Goal: Transaction & Acquisition: Purchase product/service

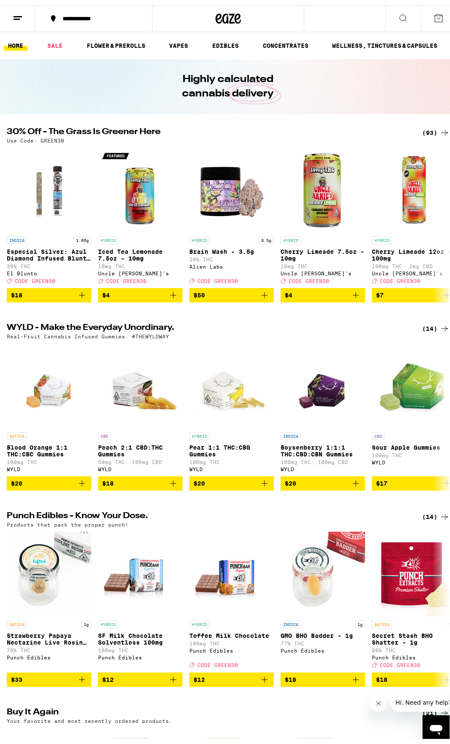
click at [422, 123] on div "(93)" at bounding box center [435, 128] width 27 height 10
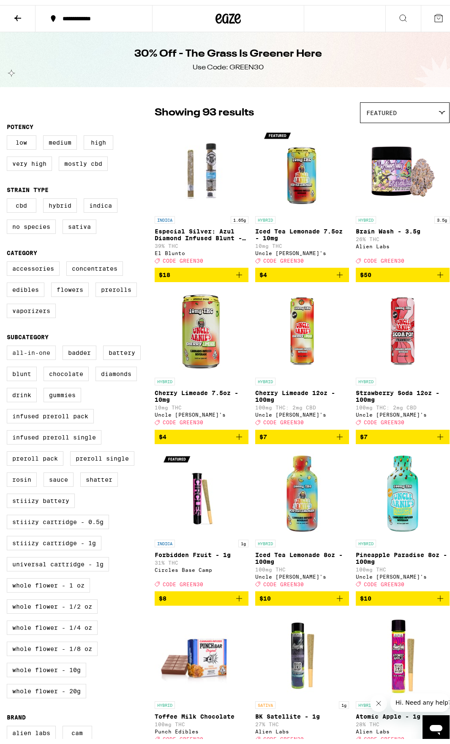
click at [32, 355] on label "All-In-One" at bounding box center [31, 347] width 49 height 14
click at [9, 342] on input "All-In-One" at bounding box center [8, 342] width 0 height 0
checkbox input "true"
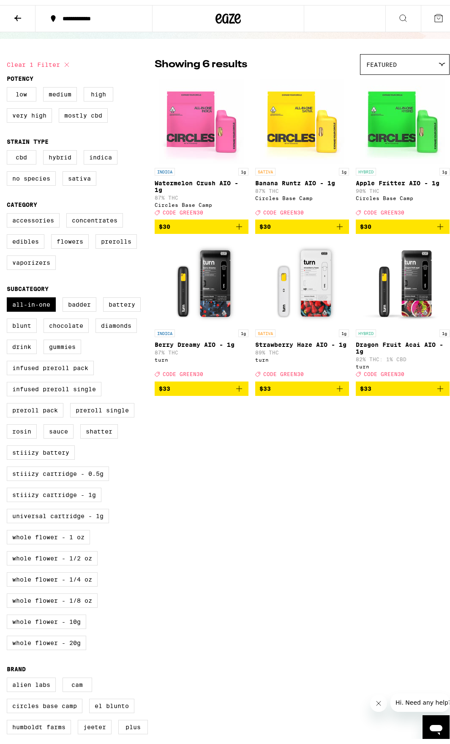
scroll to position [85, 0]
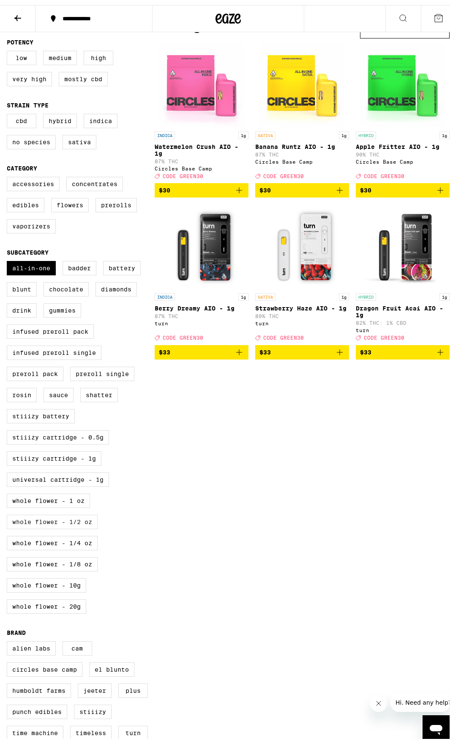
click at [65, 524] on label "Whole Flower - 1/2 oz" at bounding box center [52, 516] width 91 height 14
click at [9, 257] on input "Whole Flower - 1/2 oz" at bounding box center [8, 257] width 0 height 0
checkbox input "true"
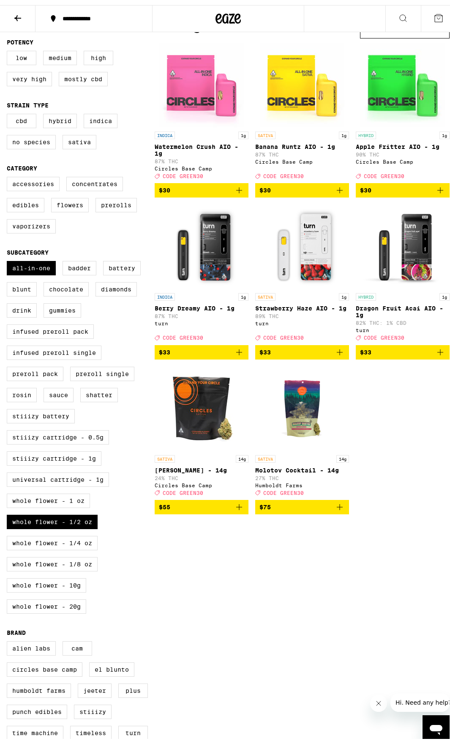
click at [232, 507] on span "$55" at bounding box center [201, 502] width 85 height 10
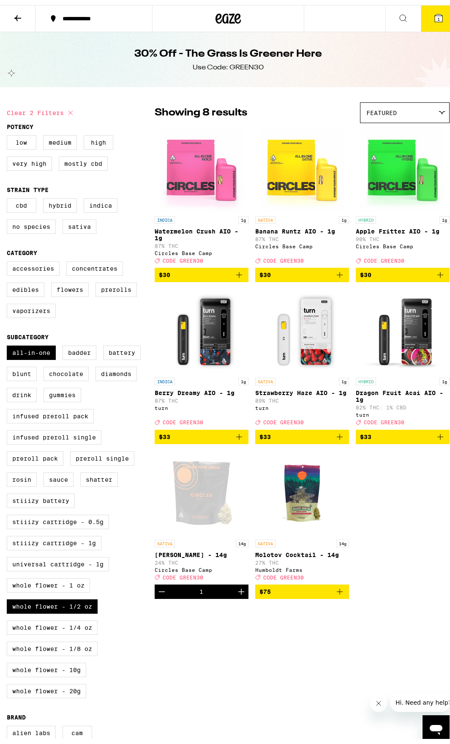
click at [337, 273] on icon "Add to bag" at bounding box center [340, 270] width 6 height 6
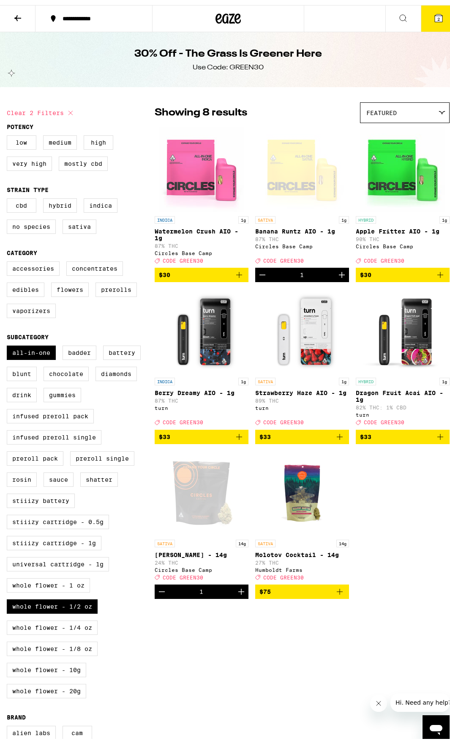
click at [425, 22] on button "2" at bounding box center [439, 13] width 36 height 26
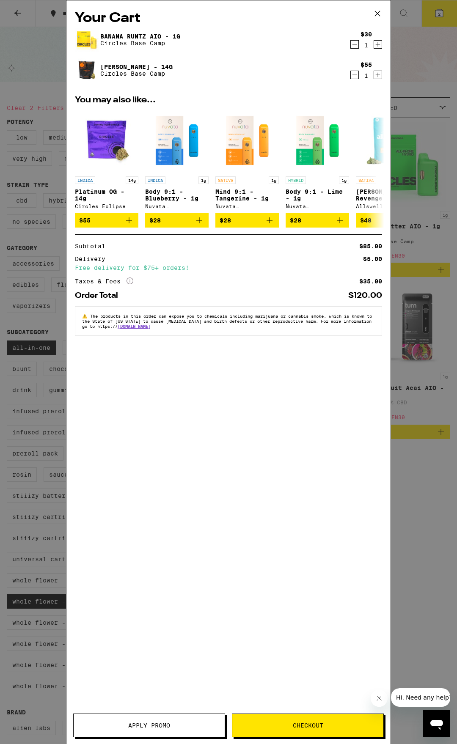
click at [378, 9] on icon at bounding box center [377, 13] width 13 height 13
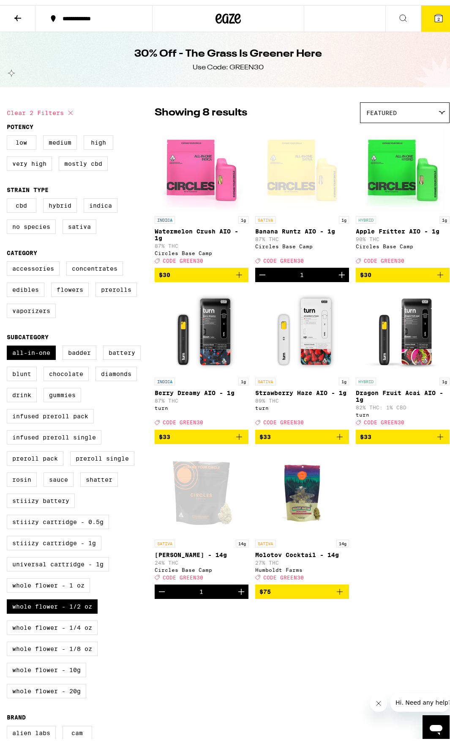
click at [426, 16] on button "2" at bounding box center [439, 13] width 36 height 26
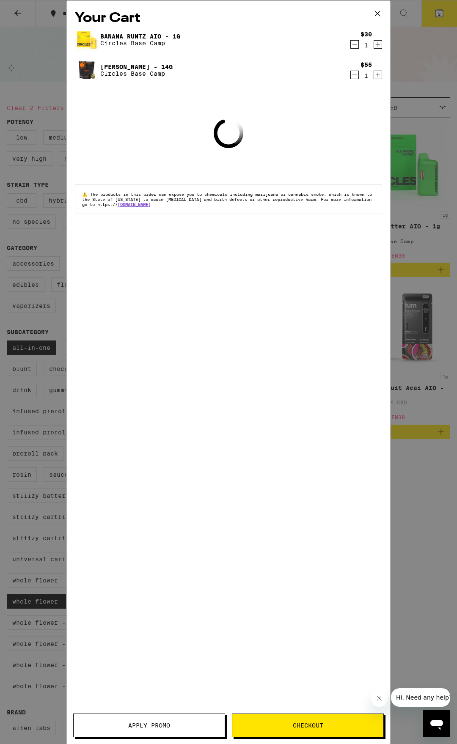
click at [134, 731] on button "Apply Promo" at bounding box center [149, 725] width 152 height 24
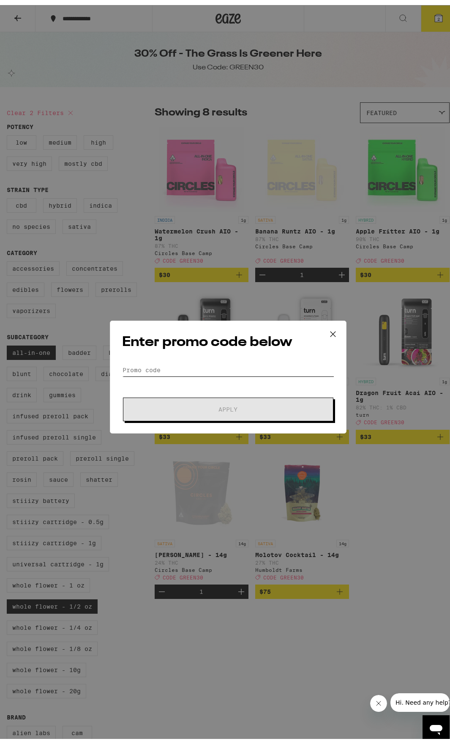
click at [136, 370] on input "Promo Code" at bounding box center [228, 365] width 212 height 13
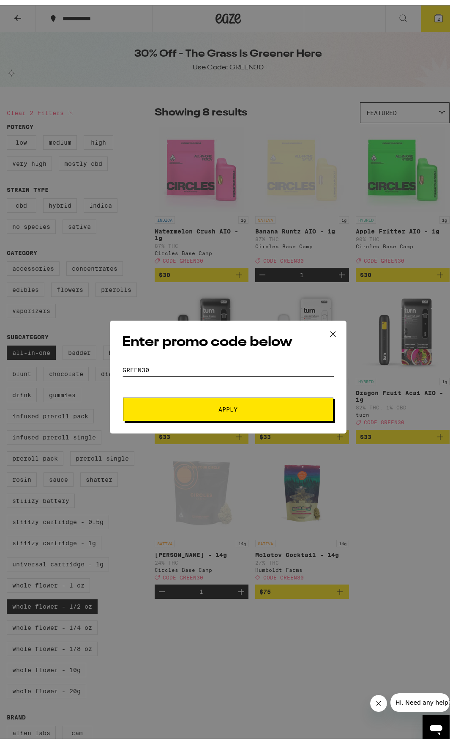
type input "green30"
click at [238, 407] on span "Apply" at bounding box center [228, 404] width 152 height 6
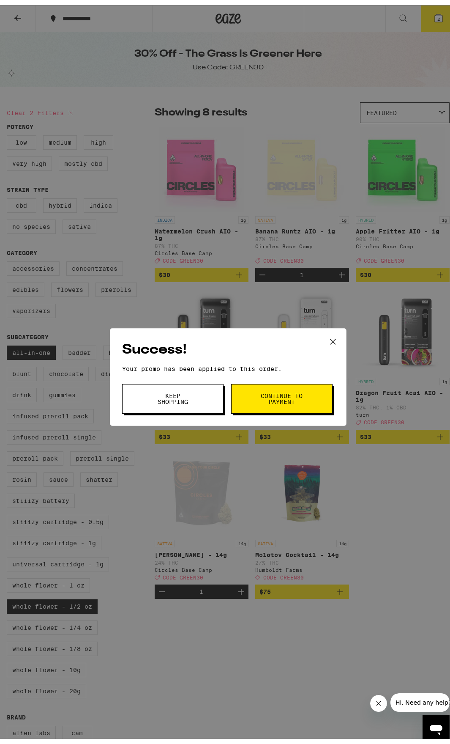
click at [239, 398] on button "Continue to payment" at bounding box center [281, 394] width 101 height 30
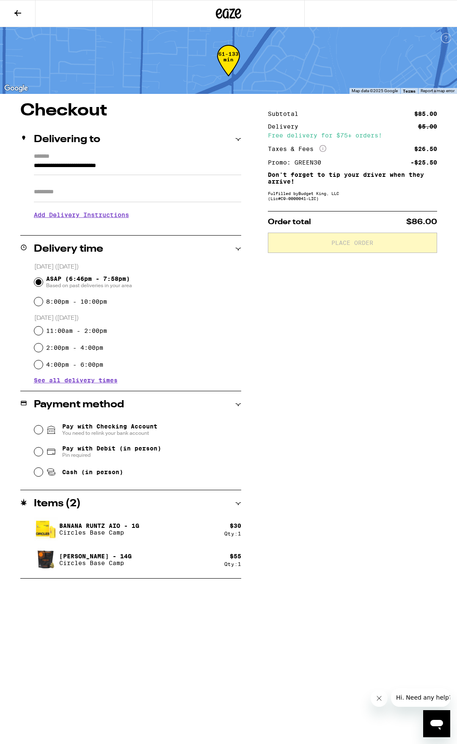
click at [60, 188] on input "Apt/Suite" at bounding box center [137, 192] width 207 height 20
type input "******"
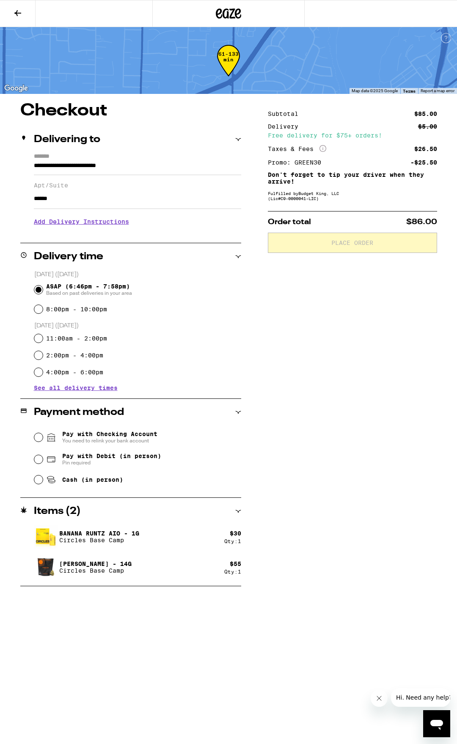
click at [201, 302] on div "8:00pm - 10:00pm" at bounding box center [137, 309] width 207 height 17
click at [36, 477] on div "Cash (in person)" at bounding box center [137, 479] width 207 height 19
click at [35, 482] on input "Cash (in person)" at bounding box center [38, 479] width 8 height 8
radio input "true"
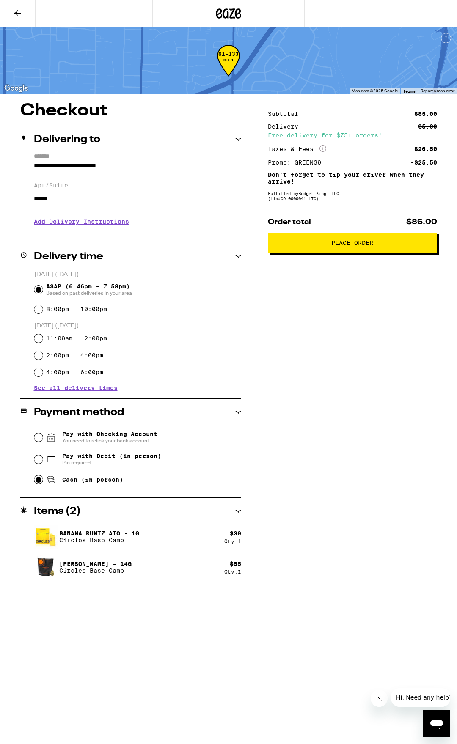
click at [308, 240] on button "Place Order" at bounding box center [352, 243] width 169 height 20
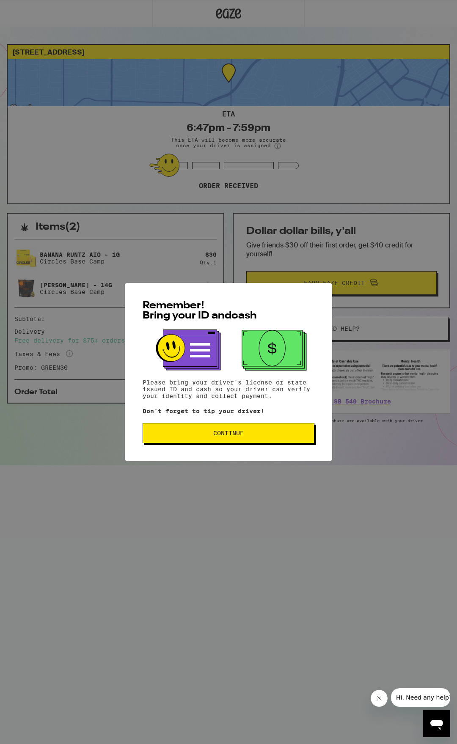
click at [191, 438] on button "Continue" at bounding box center [228, 433] width 172 height 20
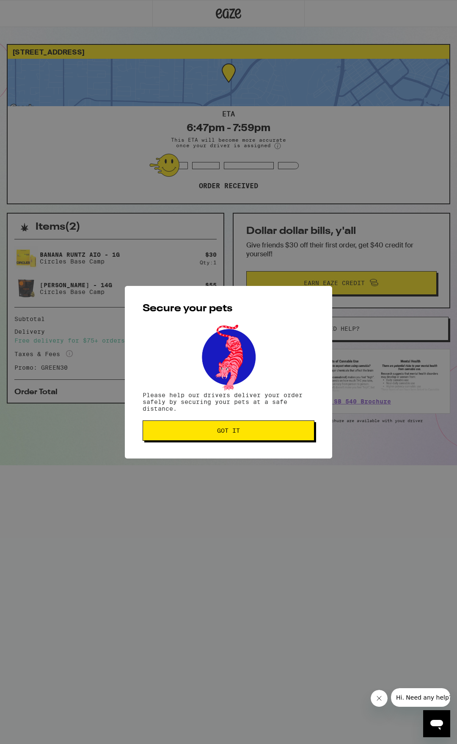
click at [191, 433] on span "Got it" at bounding box center [228, 430] width 157 height 6
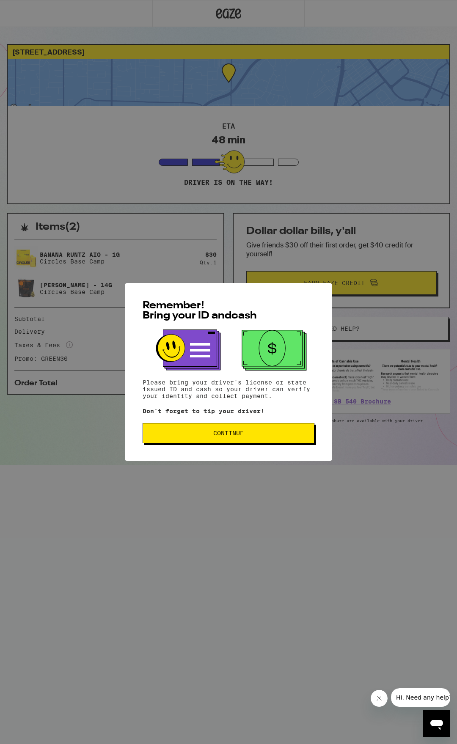
click at [229, 432] on span "Continue" at bounding box center [228, 433] width 30 height 6
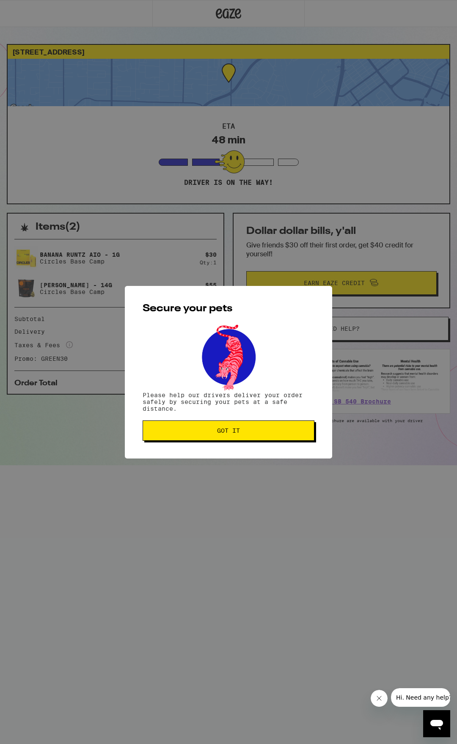
click at [226, 443] on div "Secure your pets Please help our drivers deliver your order safely by securing …" at bounding box center [228, 372] width 207 height 172
click at [223, 437] on button "Got it" at bounding box center [228, 430] width 172 height 20
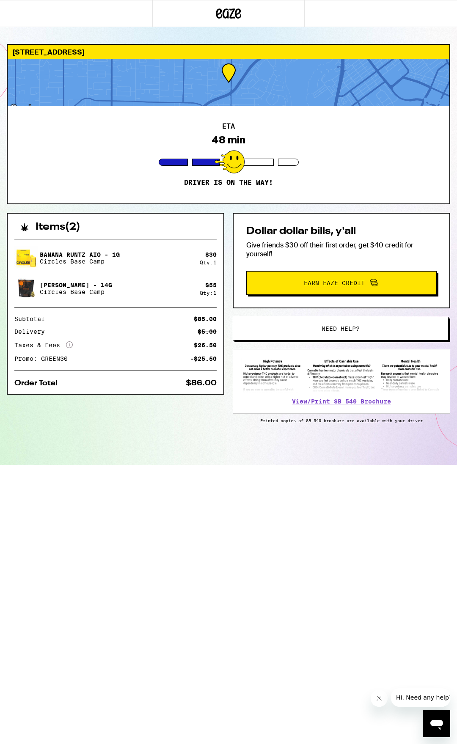
click at [103, 465] on html "[STREET_ADDRESS] 48 min Driver is on the way! Items ( 2 ) Banana [PERSON_NAME] …" at bounding box center [228, 232] width 457 height 465
